Goal: Transaction & Acquisition: Subscribe to service/newsletter

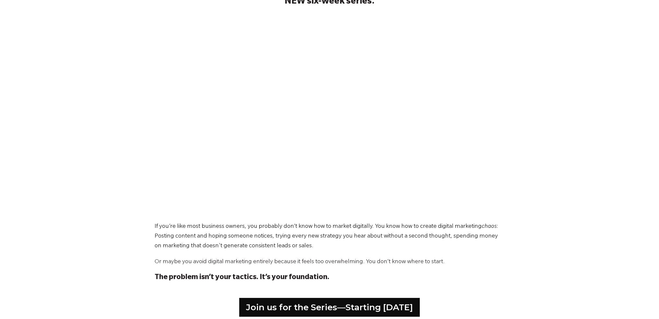
click at [600, 179] on div "The Digital Marketing Playbook: An easy, repeatable approach to grow your leads…" at bounding box center [329, 108] width 659 height 373
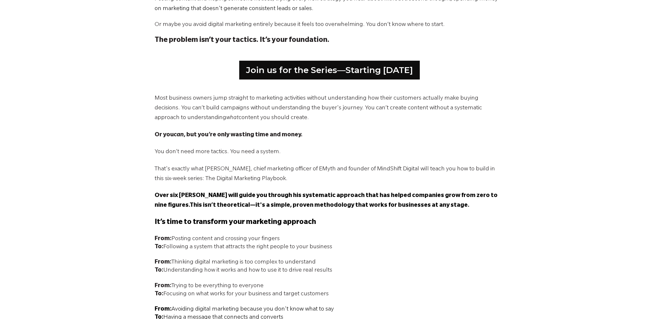
scroll to position [422, 0]
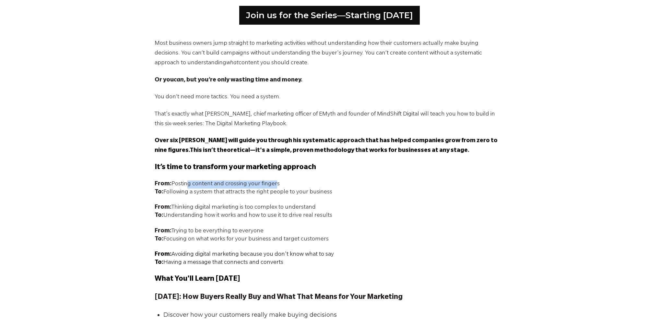
drag, startPoint x: 185, startPoint y: 181, endPoint x: 272, endPoint y: 184, distance: 87.3
click at [272, 184] on span "From: Posting content and crossing your fingers" at bounding box center [217, 184] width 125 height 6
drag, startPoint x: 176, startPoint y: 189, endPoint x: 301, endPoint y: 194, distance: 124.6
click at [301, 194] on span "To: Following a system that attracts the right people to your business" at bounding box center [244, 192] width 178 height 6
drag, startPoint x: 330, startPoint y: 192, endPoint x: 231, endPoint y: 213, distance: 101.8
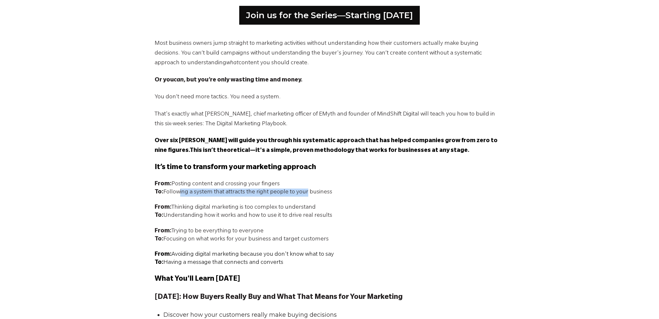
drag, startPoint x: 286, startPoint y: 262, endPoint x: 147, endPoint y: 165, distance: 169.6
copy span "It’s time to transform your marketing approach From: Posting content and crossi…"
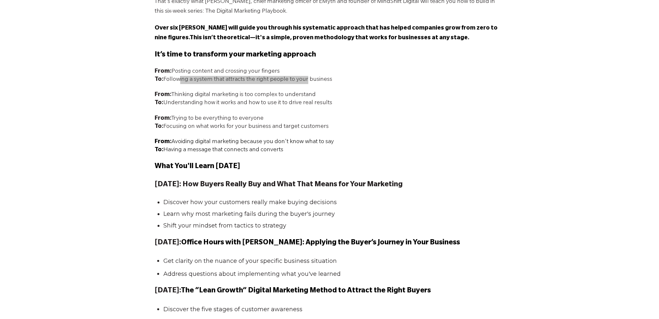
scroll to position [551, 0]
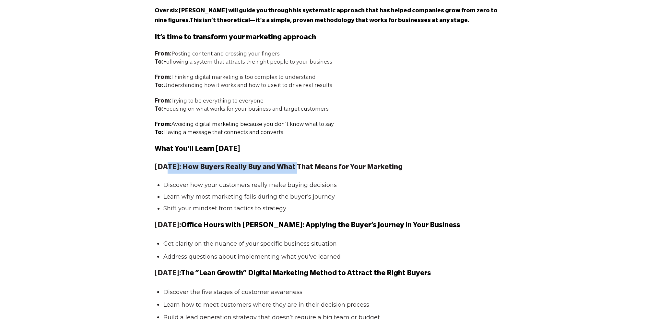
drag, startPoint x: 167, startPoint y: 169, endPoint x: 297, endPoint y: 165, distance: 130.1
click at [297, 165] on strong "September 2: How Buyers Really Buy and What That Means for Your Marketing" at bounding box center [279, 168] width 248 height 8
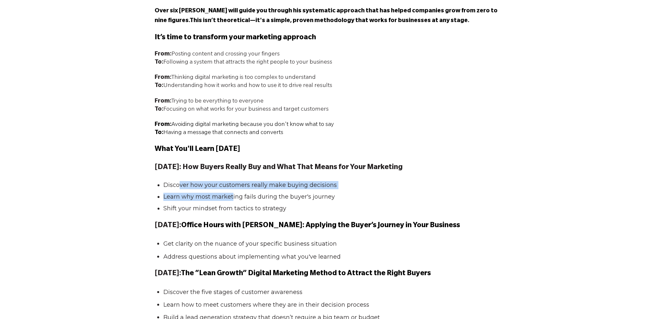
drag, startPoint x: 179, startPoint y: 188, endPoint x: 232, endPoint y: 200, distance: 55.0
click at [232, 200] on ul "Discover how your customers really make buying decisions Learn why most marketi…" at bounding box center [330, 197] width 350 height 32
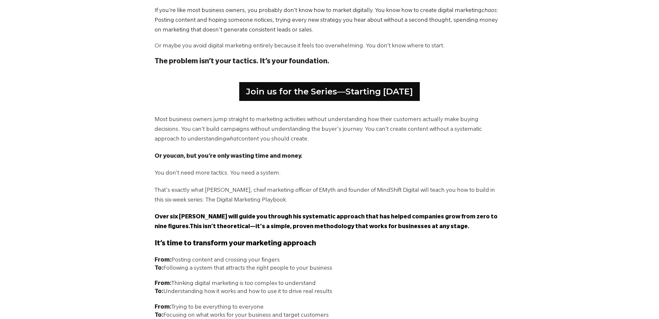
scroll to position [389, 0]
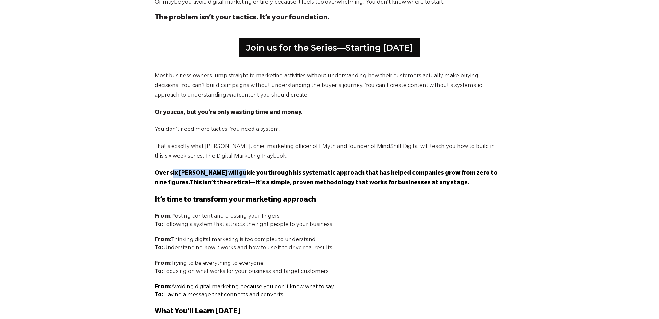
drag, startPoint x: 172, startPoint y: 174, endPoint x: 226, endPoint y: 179, distance: 53.8
click at [233, 179] on p "Over six weeks, Darrell will guide you through his systematic approach that has…" at bounding box center [330, 178] width 350 height 19
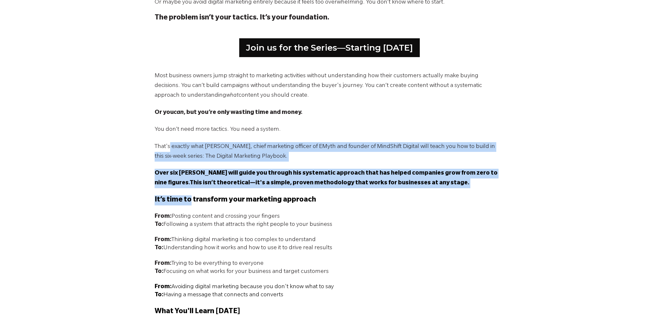
drag, startPoint x: 170, startPoint y: 148, endPoint x: 193, endPoint y: 198, distance: 55.0
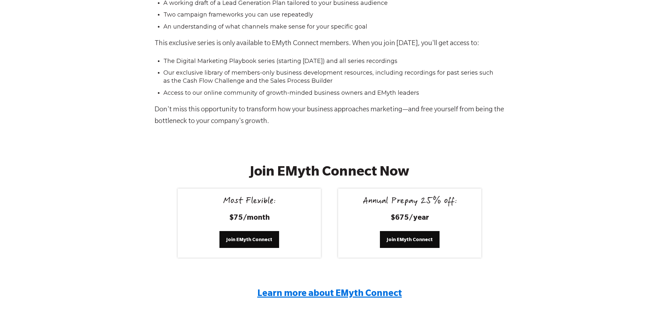
scroll to position [1005, 0]
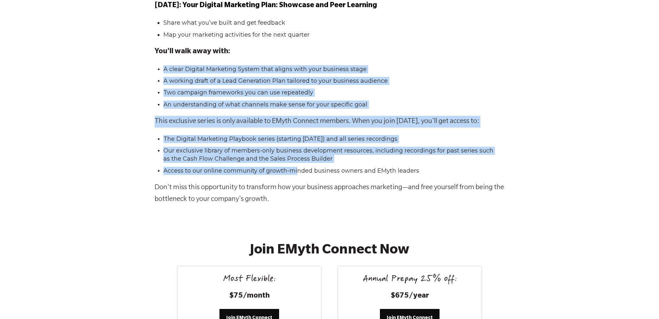
drag, startPoint x: 164, startPoint y: 66, endPoint x: 300, endPoint y: 167, distance: 169.3
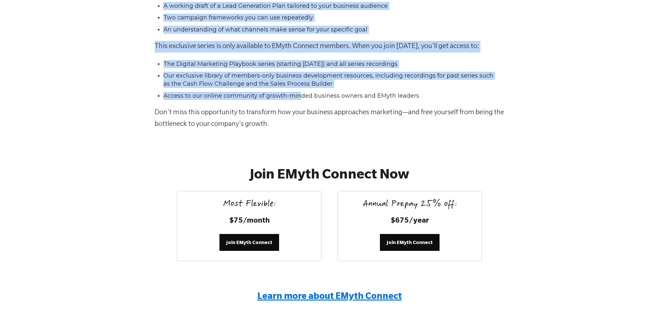
scroll to position [1103, 0]
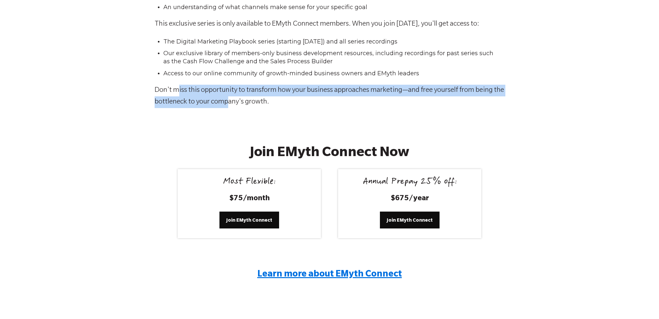
drag, startPoint x: 179, startPoint y: 85, endPoint x: 238, endPoint y: 97, distance: 60.2
click at [238, 97] on p "Don't miss this opportunity to transform how your business approaches marketing…" at bounding box center [330, 96] width 350 height 23
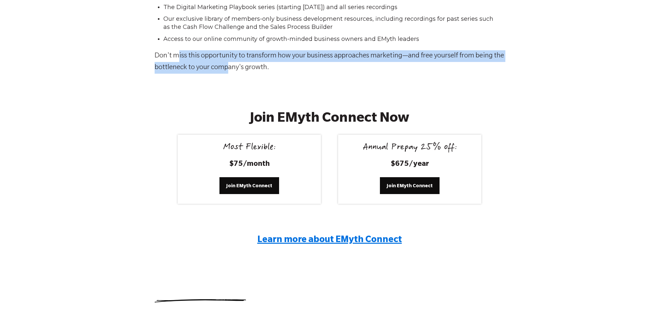
scroll to position [1191, 0]
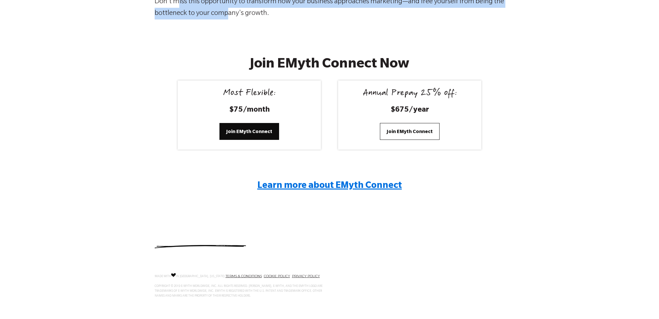
click at [408, 128] on span "Join EMyth Connect" at bounding box center [410, 131] width 46 height 7
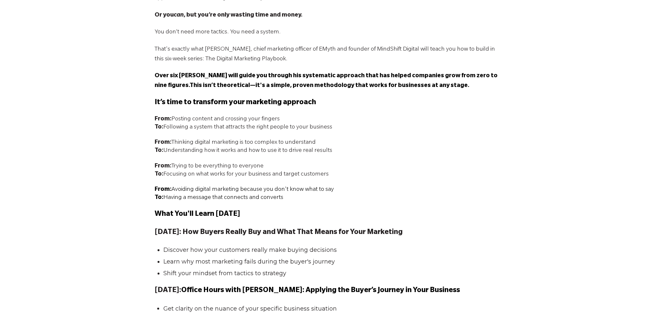
scroll to position [380, 0]
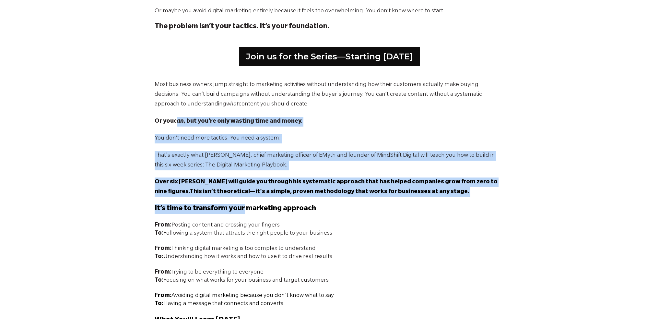
drag, startPoint x: 176, startPoint y: 116, endPoint x: 243, endPoint y: 210, distance: 115.5
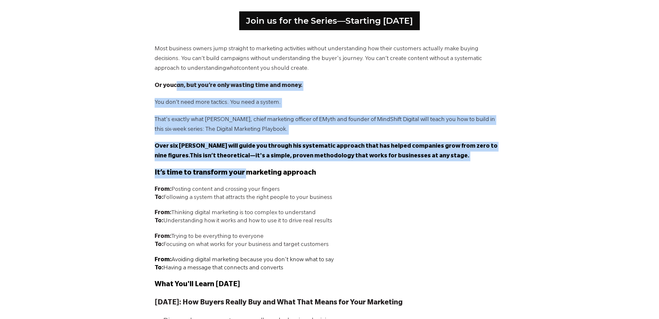
scroll to position [478, 0]
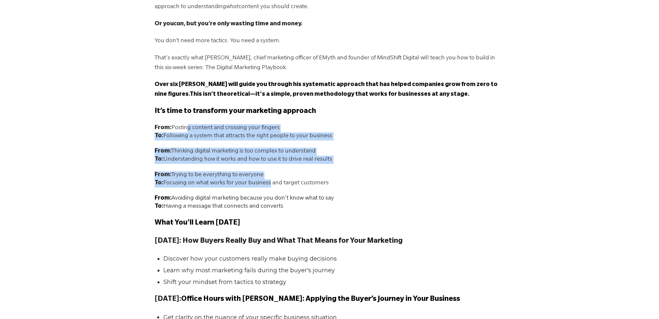
drag, startPoint x: 184, startPoint y: 130, endPoint x: 265, endPoint y: 185, distance: 98.1
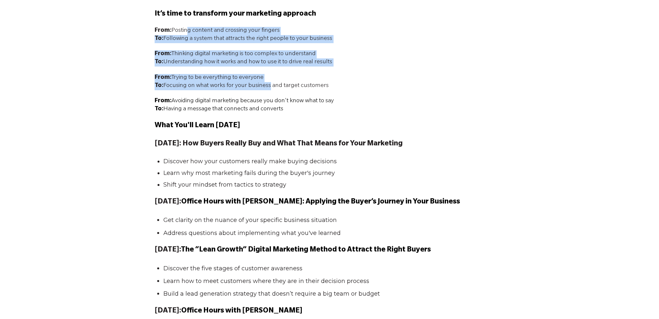
scroll to position [543, 0]
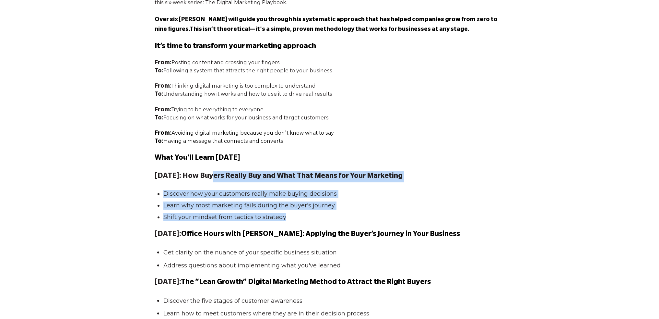
drag, startPoint x: 213, startPoint y: 172, endPoint x: 289, endPoint y: 214, distance: 86.8
click at [288, 217] on span "Most business owners jump straight to marketing activities without understandin…" at bounding box center [330, 293] width 350 height 750
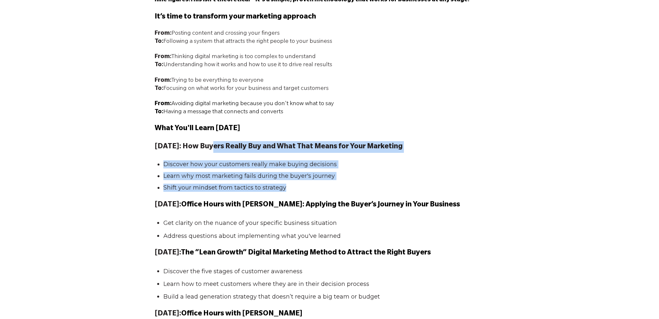
scroll to position [607, 0]
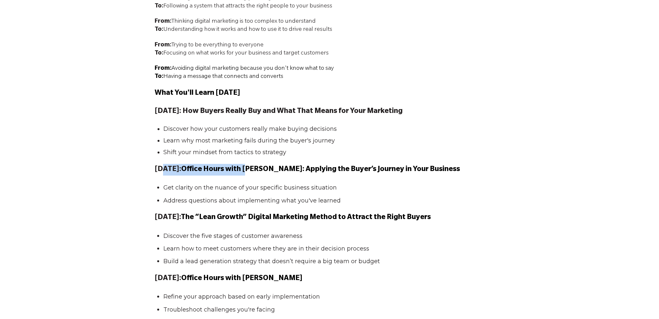
drag, startPoint x: 162, startPoint y: 170, endPoint x: 267, endPoint y: 176, distance: 104.9
click at [267, 176] on span "Most business owners jump straight to marketing activities without understandin…" at bounding box center [330, 228] width 350 height 750
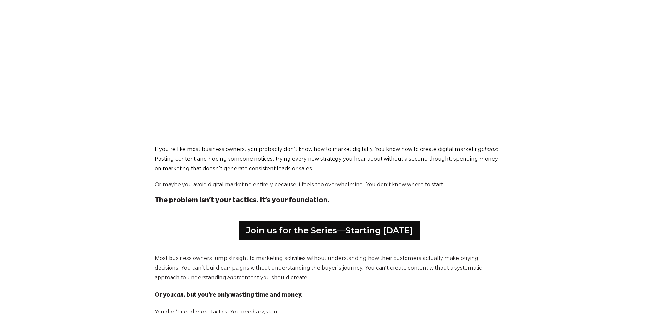
scroll to position [186, 0]
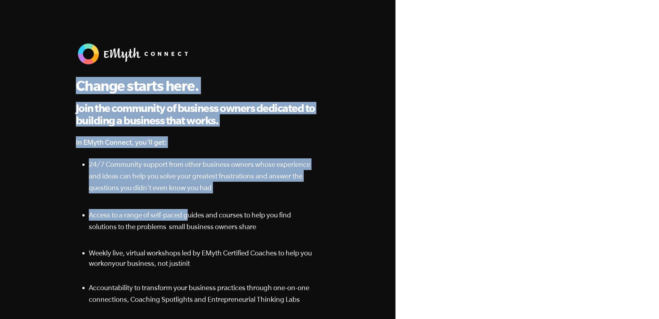
drag, startPoint x: 76, startPoint y: 84, endPoint x: 190, endPoint y: 214, distance: 173.7
click at [190, 214] on div "Change starts here. Join the community of business owners dedicated to building…" at bounding box center [198, 187] width 244 height 291
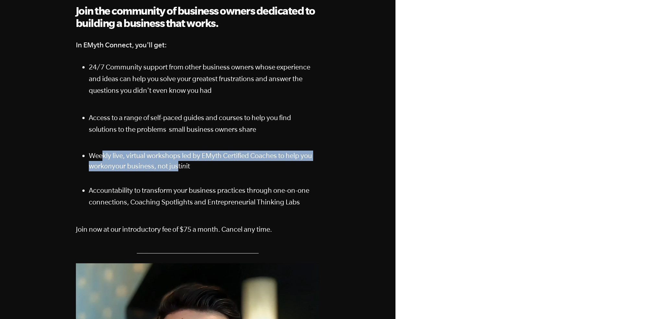
drag, startPoint x: 101, startPoint y: 151, endPoint x: 178, endPoint y: 169, distance: 78.4
click at [178, 169] on span "Weekly live, virtual workshops led by EMyth Certified Coaches to help you work …" at bounding box center [200, 160] width 223 height 18
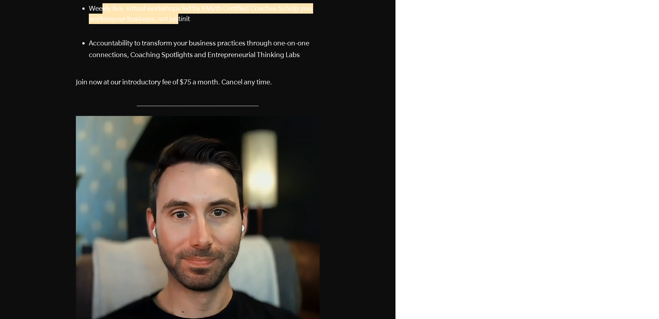
scroll to position [162, 0]
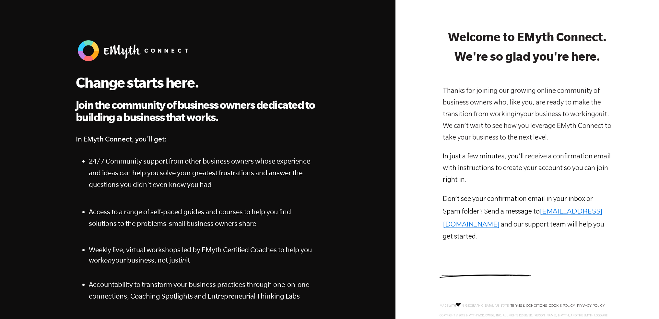
scroll to position [71, 0]
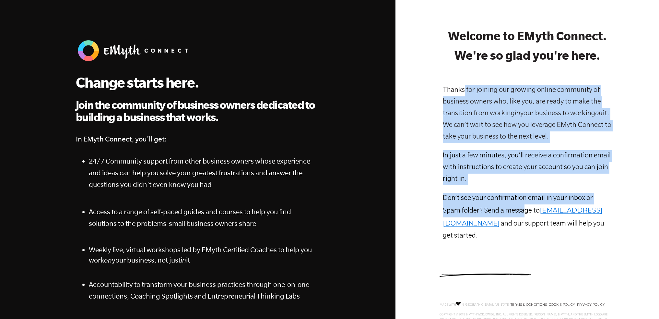
drag, startPoint x: 464, startPoint y: 83, endPoint x: 524, endPoint y: 206, distance: 137.2
click at [524, 206] on div "Thanks for joining our growing online community of business owners who, like yo…" at bounding box center [527, 167] width 169 height 174
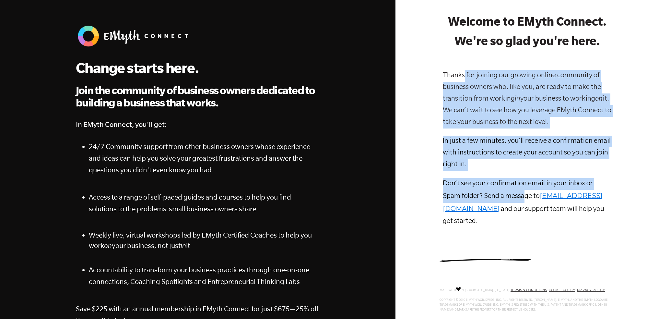
scroll to position [65, 0]
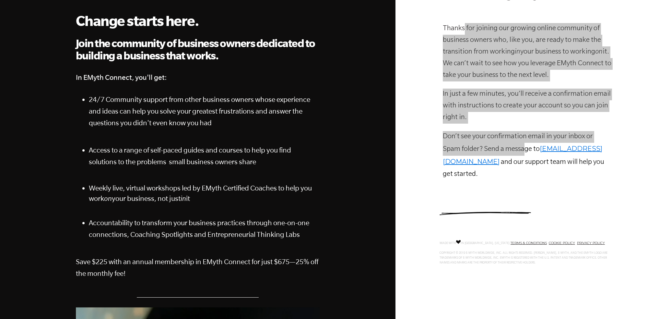
click at [636, 98] on div at bounding box center [528, 290] width 264 height 711
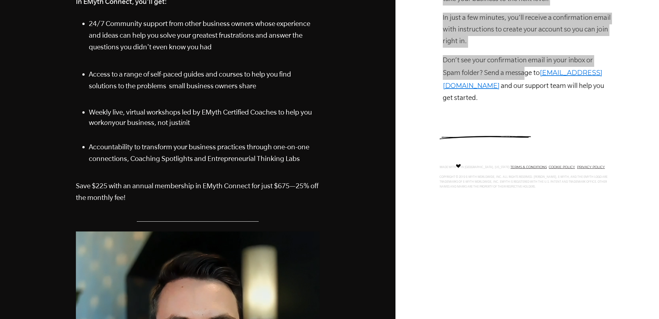
scroll to position [0, 0]
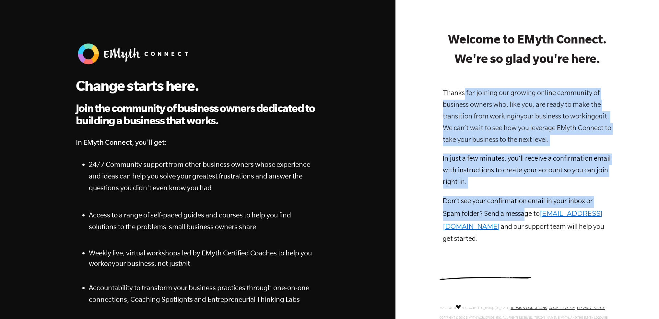
click at [459, 162] on span "In just a few minutes, you’ll receive a confirmation email with instructions to…" at bounding box center [527, 170] width 168 height 31
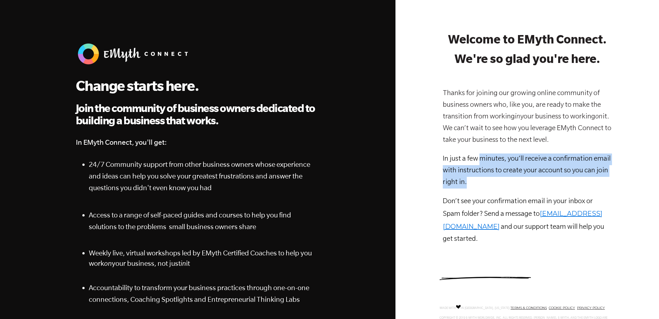
drag, startPoint x: 481, startPoint y: 161, endPoint x: 504, endPoint y: 189, distance: 36.4
click at [504, 188] on p "In just a few minutes, you’ll receive a confirmation email with instructions to…" at bounding box center [527, 170] width 169 height 35
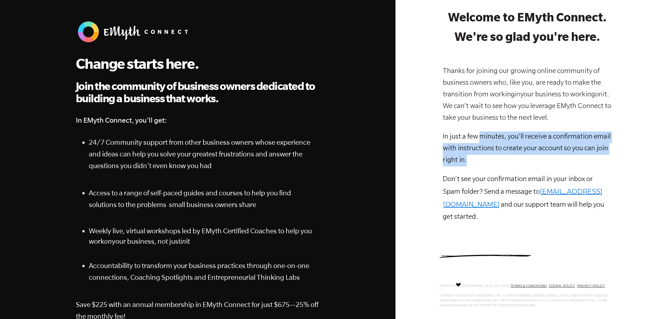
scroll to position [65, 0]
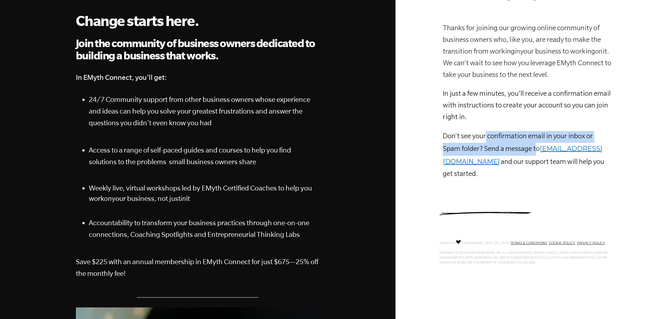
drag, startPoint x: 486, startPoint y: 133, endPoint x: 538, endPoint y: 151, distance: 54.8
click at [537, 151] on span "Don’t see your confirmation email in your inbox or Spam folder? Send a message …" at bounding box center [518, 143] width 150 height 20
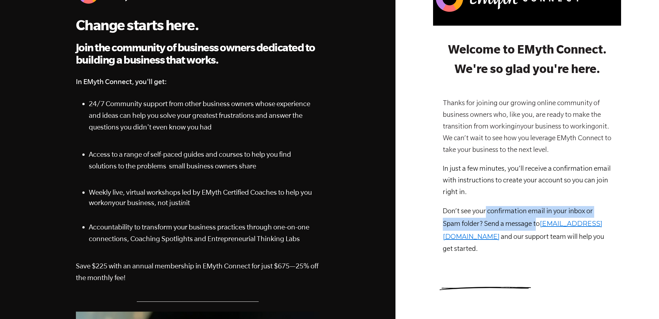
scroll to position [0, 0]
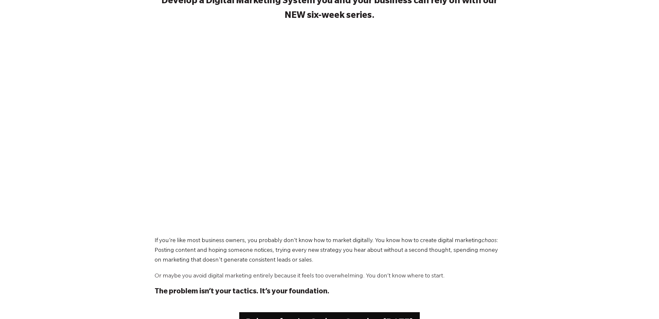
scroll to position [259, 0]
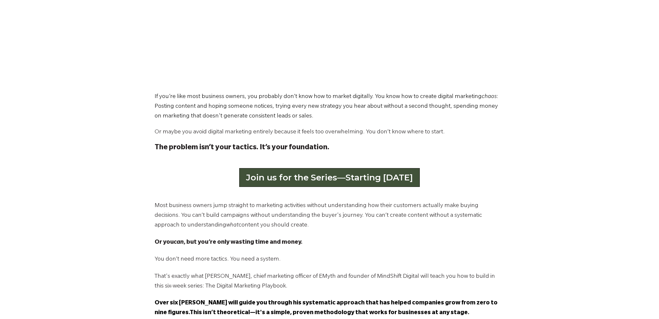
click at [326, 183] on link "Join us for the Series—Starting September 2" at bounding box center [329, 177] width 181 height 19
